Goal: Navigation & Orientation: Find specific page/section

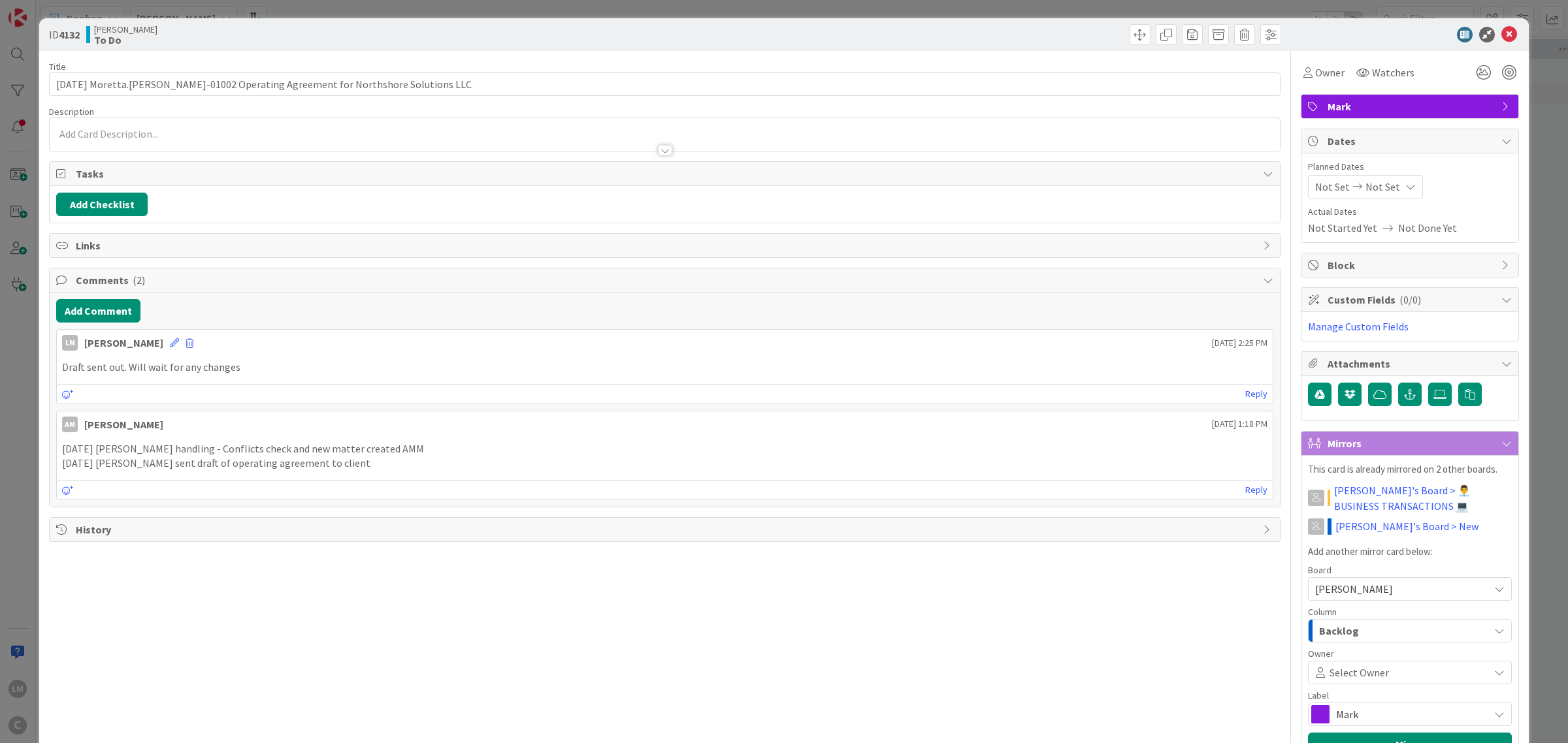
click at [1506, 37] on div at bounding box center [1403, 35] width 231 height 16
click at [1501, 38] on icon at bounding box center [1509, 35] width 16 height 16
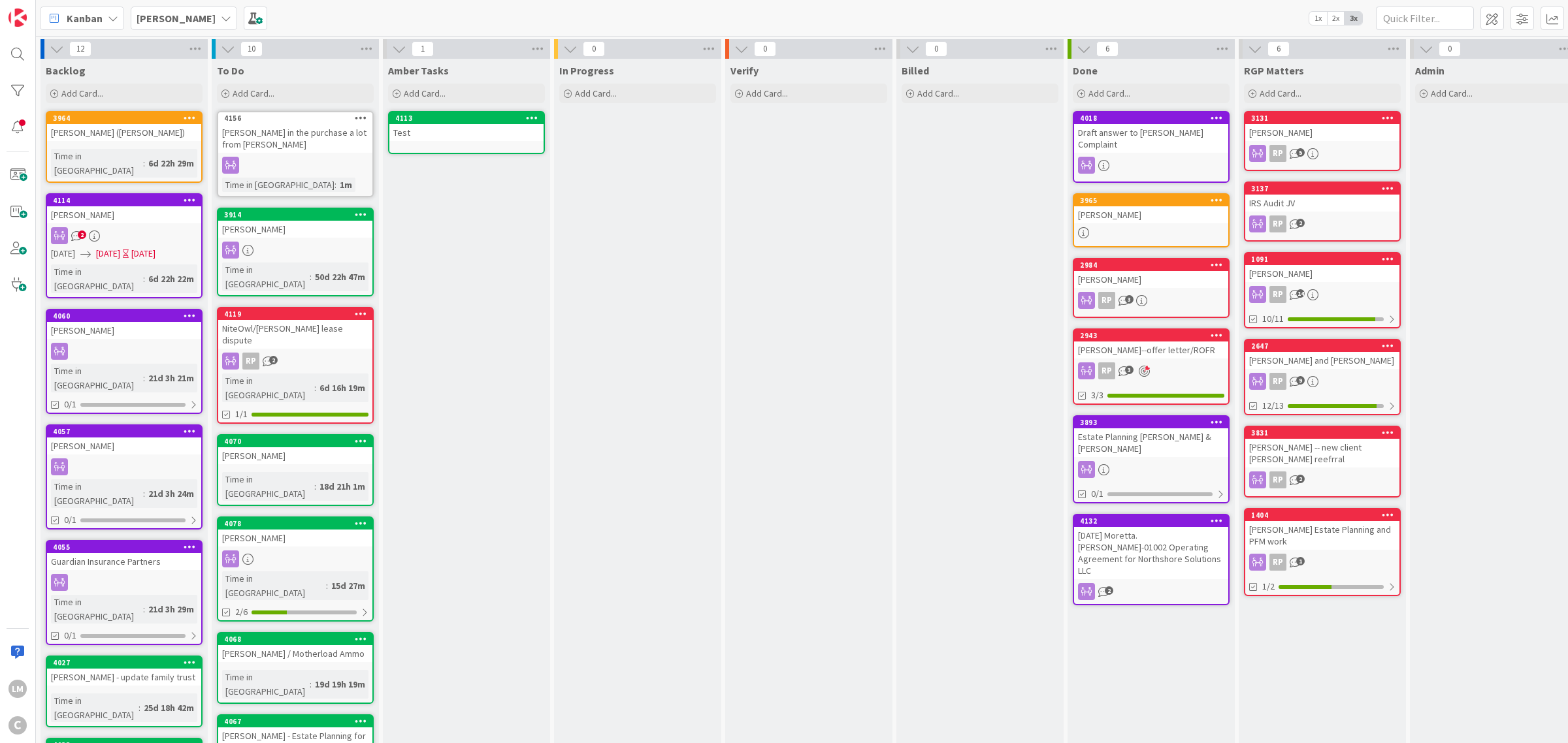
click at [305, 320] on div "NiteOwl/[PERSON_NAME] lease dispute" at bounding box center [295, 334] width 154 height 29
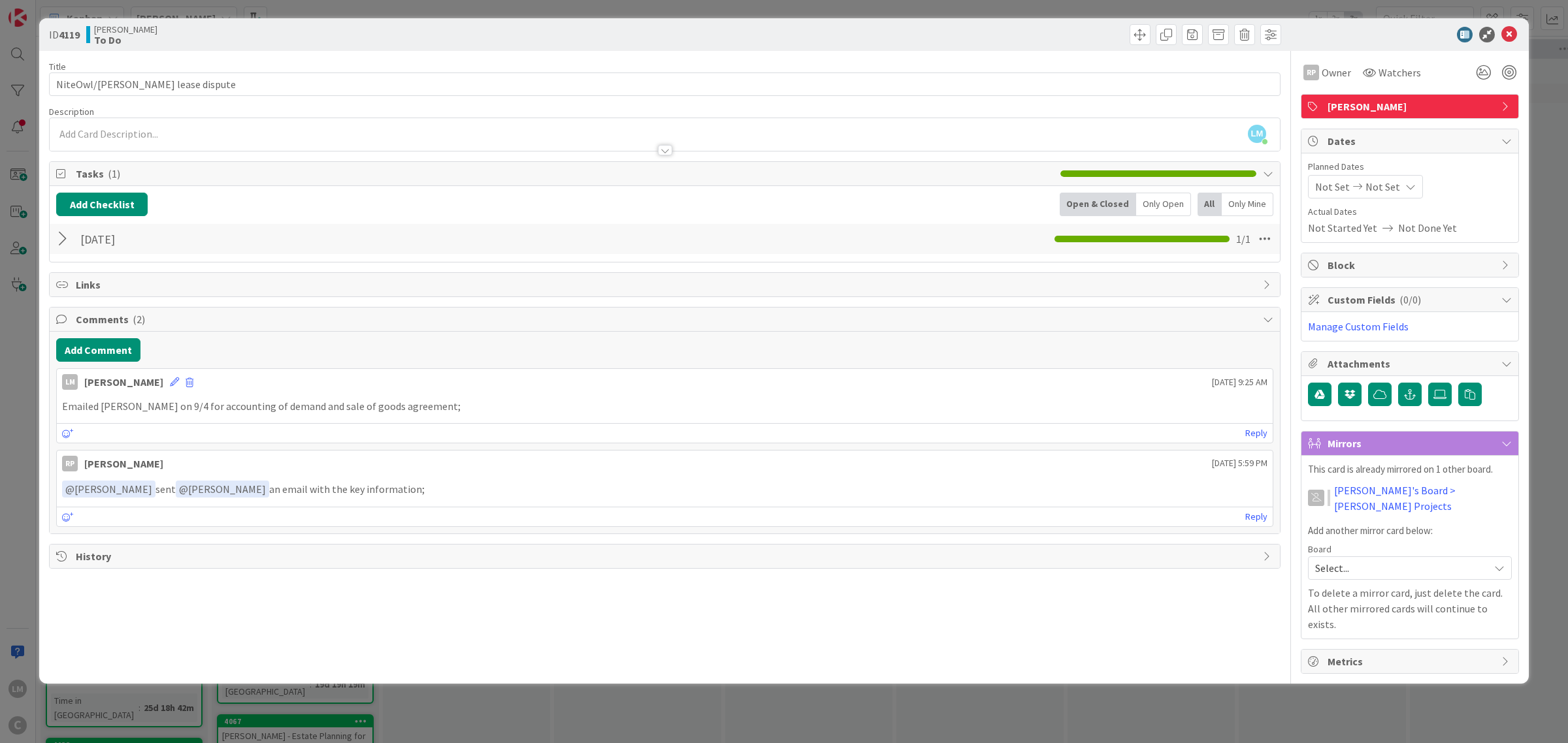
click at [1550, 146] on div "ID 4119 [PERSON_NAME] To Do Title 33 / 128 NiteOwl/[PERSON_NAME] lease dispute …" at bounding box center [784, 372] width 1568 height 743
